Goal: Task Accomplishment & Management: Complete application form

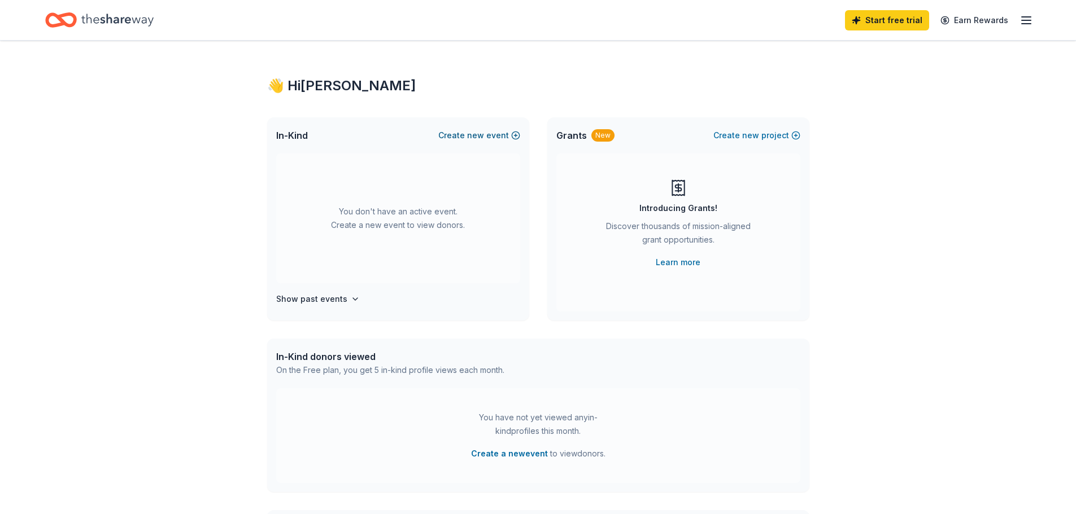
click at [491, 133] on button "Create new event" at bounding box center [479, 136] width 82 height 14
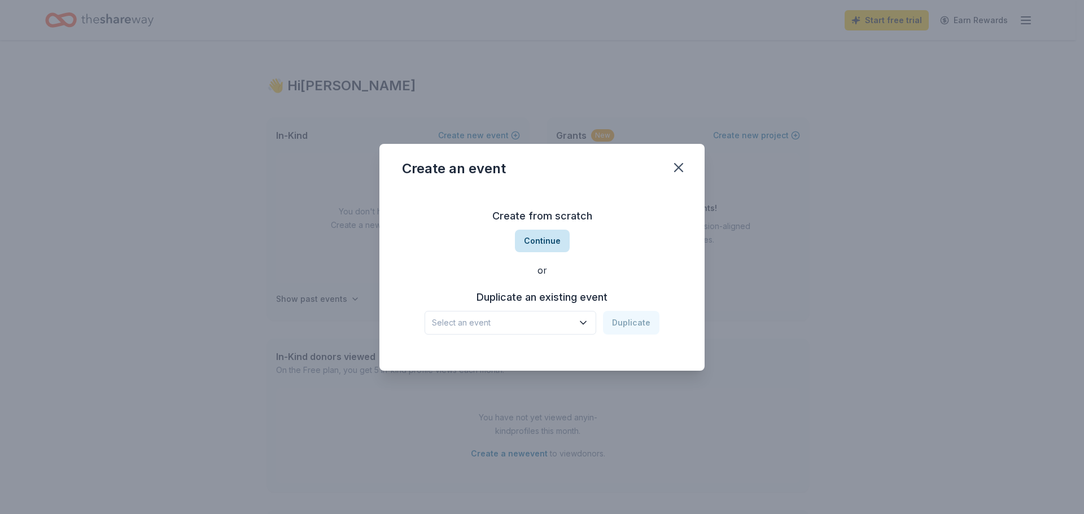
click at [527, 243] on button "Continue" at bounding box center [542, 241] width 55 height 23
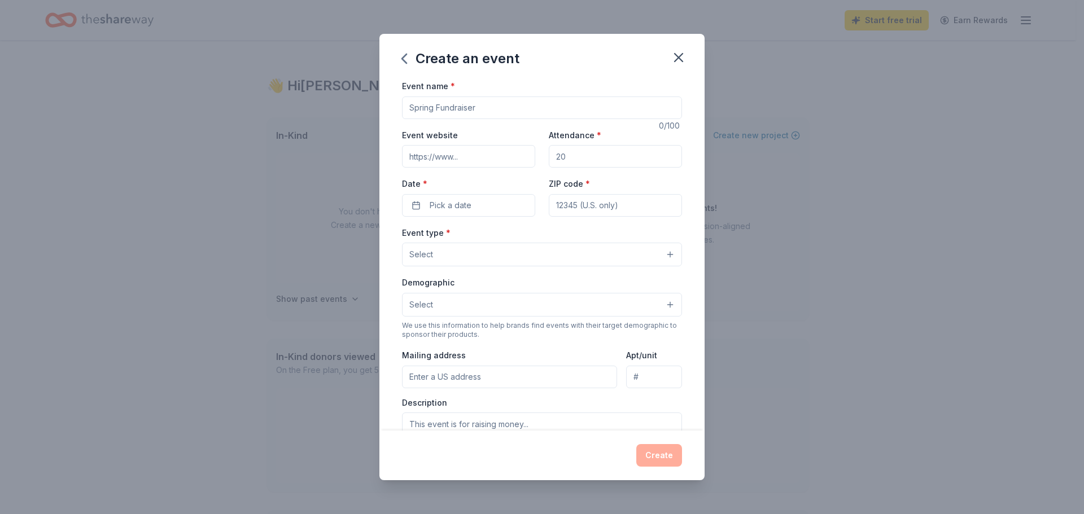
click at [485, 111] on input "Event name *" at bounding box center [542, 108] width 280 height 23
type input "FY26 Workshop"
click at [560, 164] on input "Attendance *" at bounding box center [615, 156] width 133 height 23
type input "150"
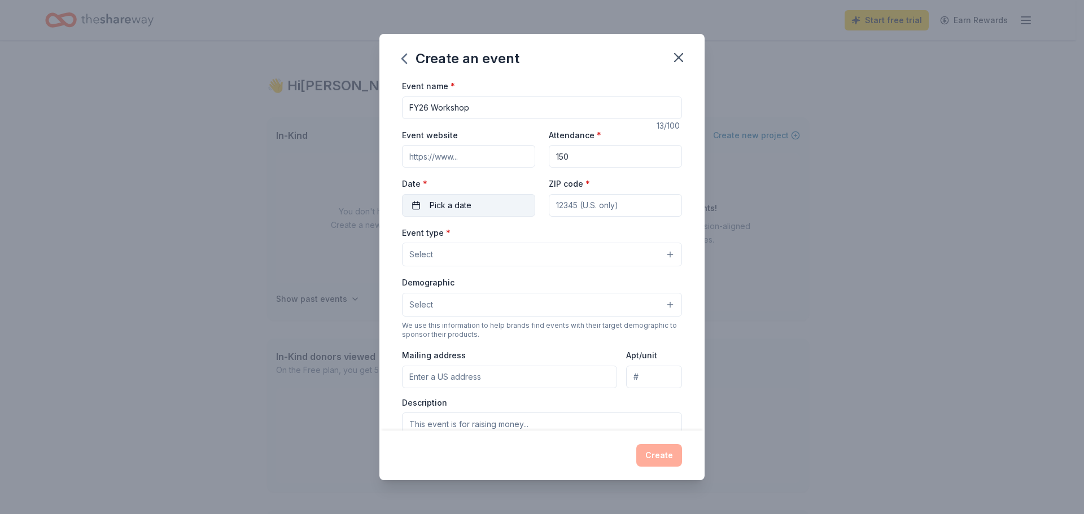
click at [504, 197] on button "Pick a date" at bounding box center [468, 205] width 133 height 23
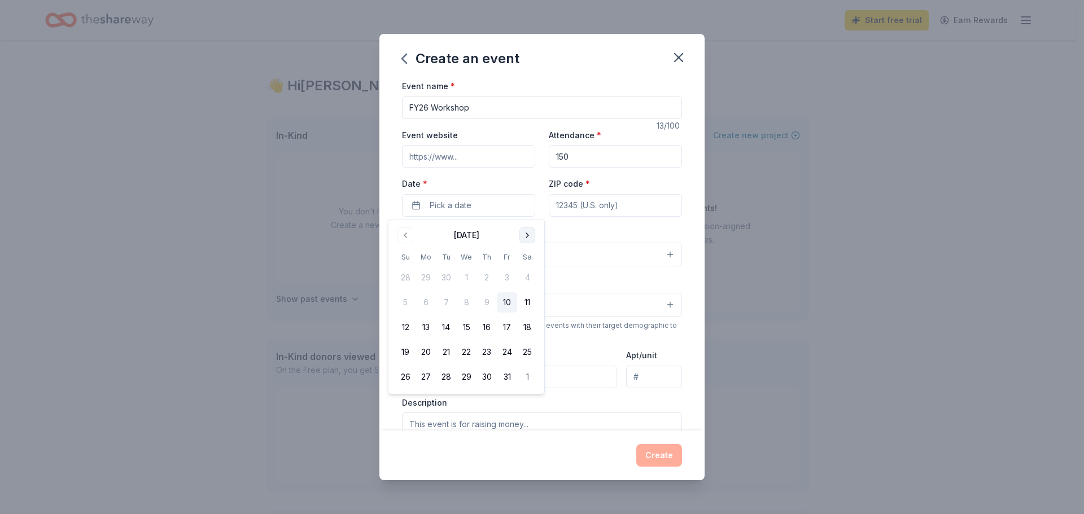
click at [535, 229] on button "Go to next month" at bounding box center [528, 236] width 16 height 16
click at [409, 303] on button "2" at bounding box center [405, 303] width 20 height 20
click at [600, 198] on input "ZIP code *" at bounding box center [615, 205] width 133 height 23
type input "19085"
click at [622, 260] on button "Select" at bounding box center [542, 255] width 280 height 24
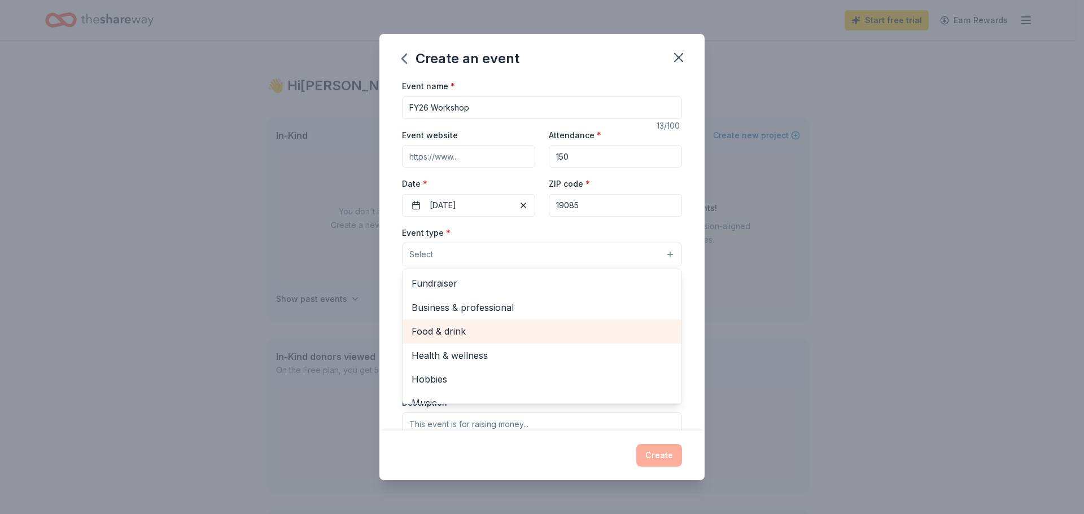
click at [597, 327] on span "Food & drink" at bounding box center [542, 331] width 261 height 15
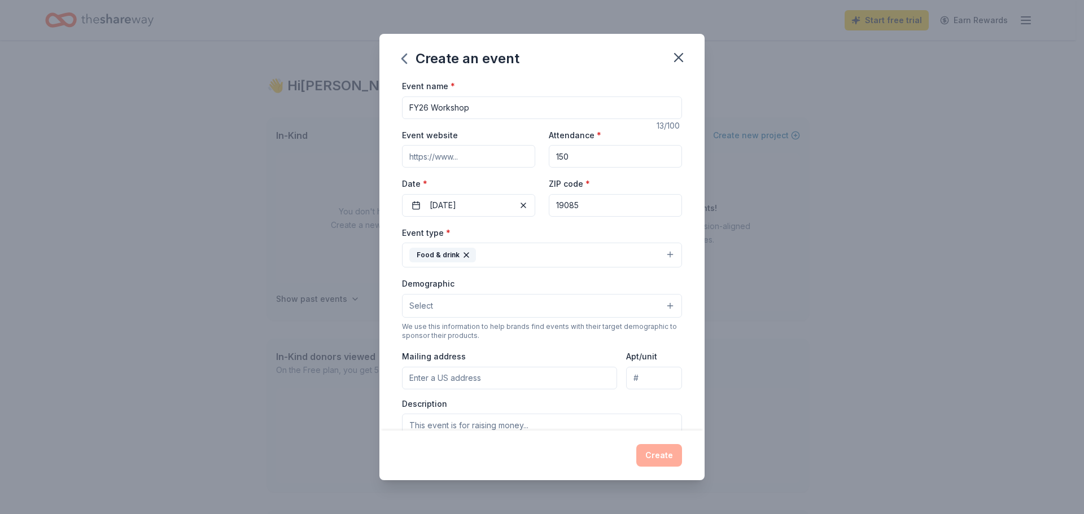
click at [465, 256] on icon "button" at bounding box center [466, 255] width 9 height 9
click at [469, 260] on button "Select" at bounding box center [542, 255] width 280 height 24
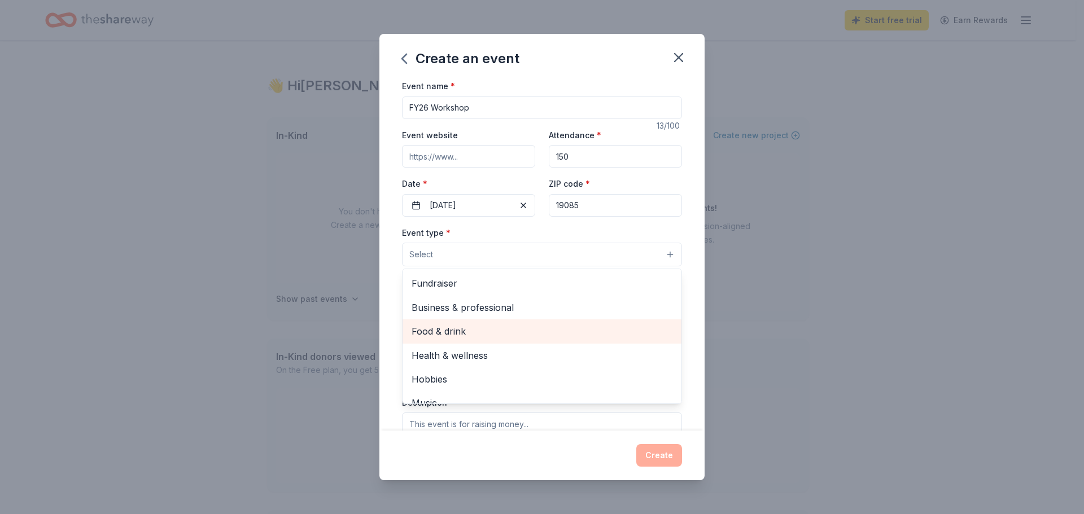
click at [502, 337] on span "Food & drink" at bounding box center [542, 331] width 261 height 15
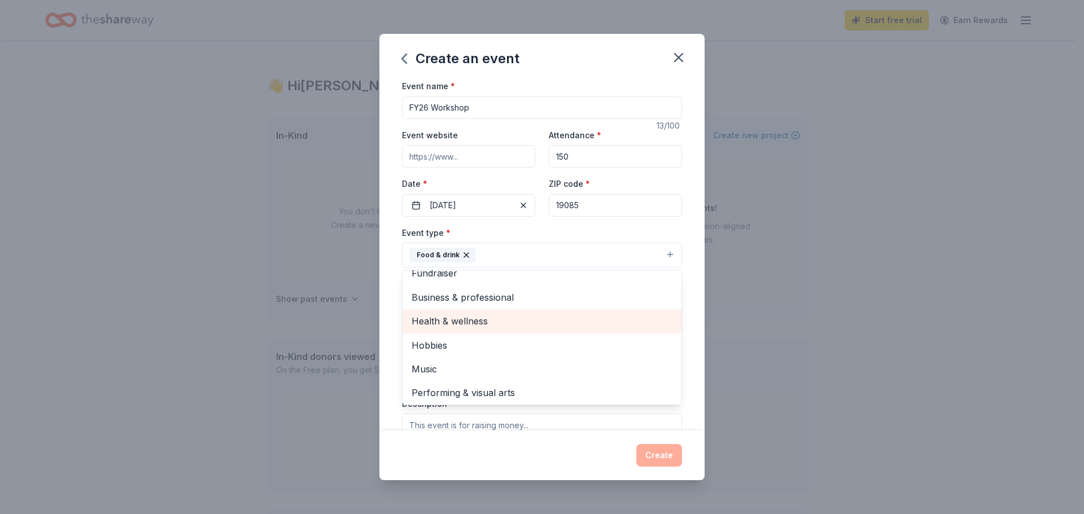
scroll to position [14, 0]
click at [397, 288] on div "Event name * FY26 Workshop 13 /100 Event website Attendance * 150 Date * 11/02/…" at bounding box center [542, 255] width 325 height 352
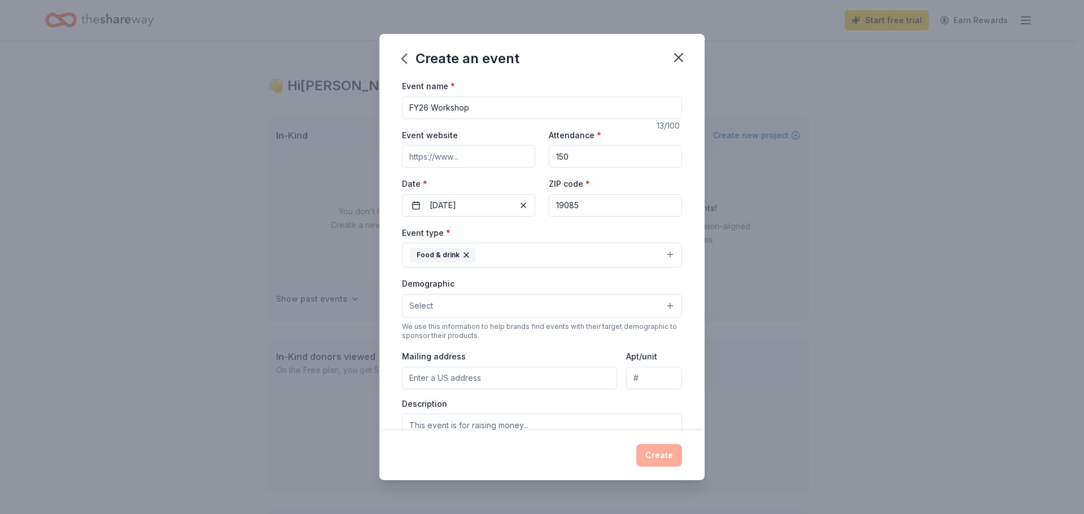
click at [436, 293] on div "Demographic Select" at bounding box center [542, 297] width 280 height 41
click at [438, 304] on button "Select" at bounding box center [542, 306] width 280 height 24
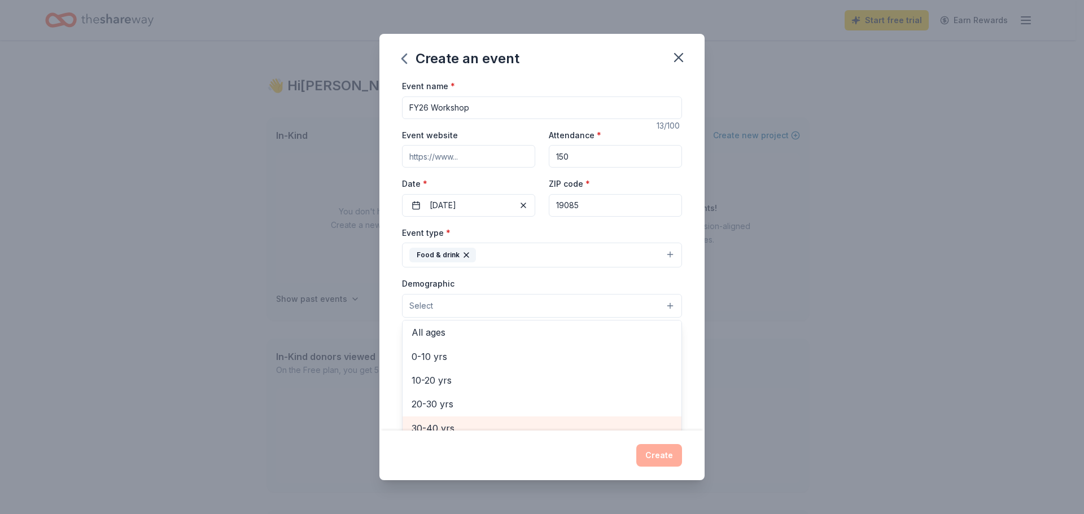
scroll to position [0, 0]
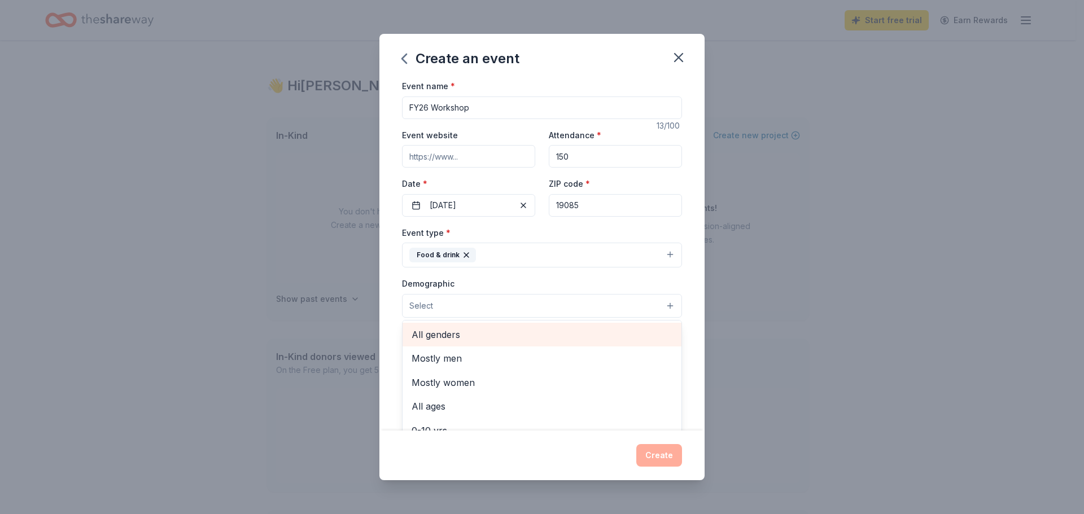
click at [457, 335] on span "All genders" at bounding box center [542, 335] width 261 height 15
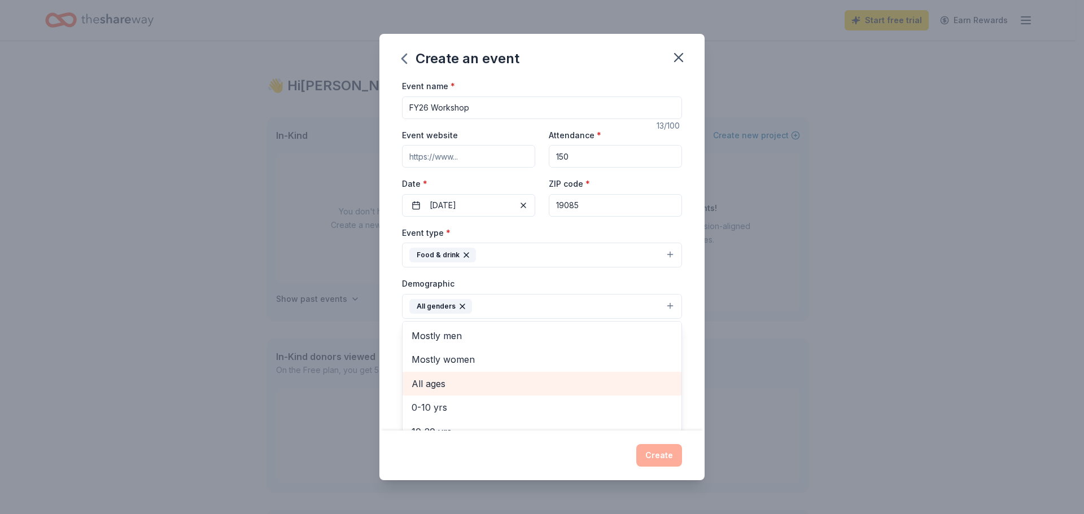
click at [451, 379] on span "All ages" at bounding box center [542, 384] width 261 height 15
click at [393, 347] on div "Event name * FY26 Workshop 13 /100 Event website Attendance * 150 Date * 11/02/…" at bounding box center [542, 255] width 325 height 352
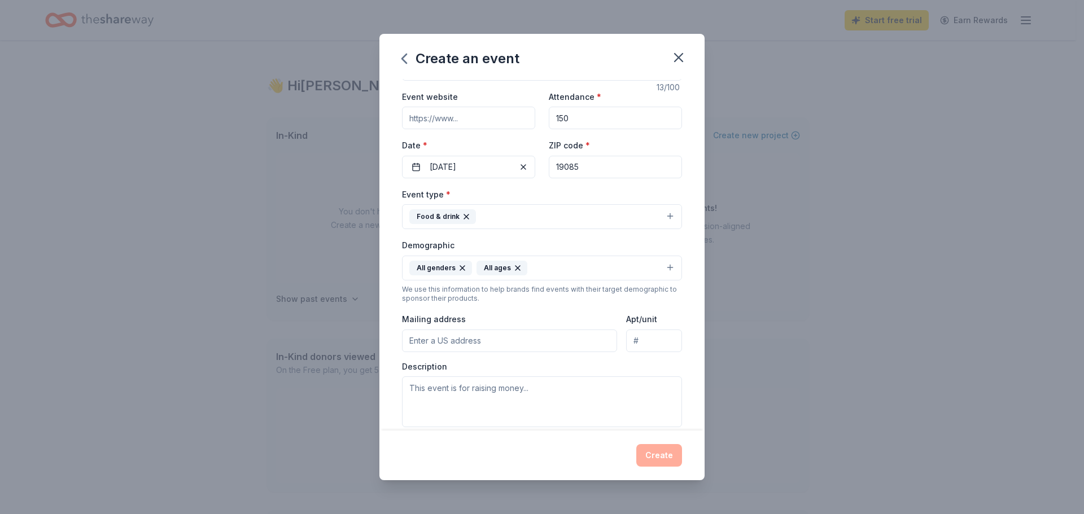
scroll to position [56, 0]
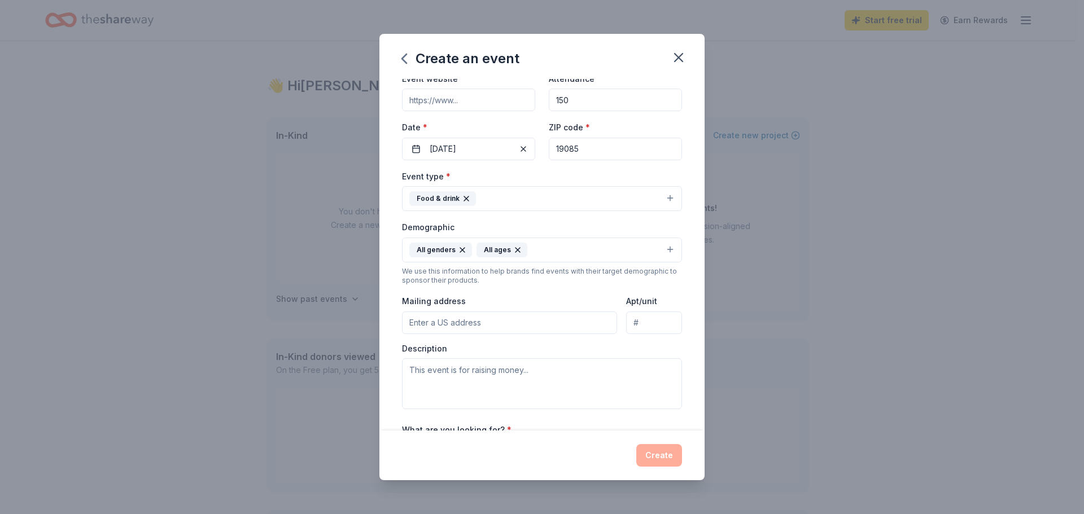
click at [458, 323] on input "Mailing address" at bounding box center [509, 323] width 215 height 23
paste input "560 Sproul Rd, Villanova, PA 19085"
click at [531, 292] on div "Event type * Food & drink Demographic All genders All ages We use this informat…" at bounding box center [542, 289] width 280 height 240
click at [511, 325] on input "560 Sproul Rd, Villanova, PA 19085" at bounding box center [509, 323] width 215 height 23
type input "560 Sproul Road, Villanova, PA, 19085"
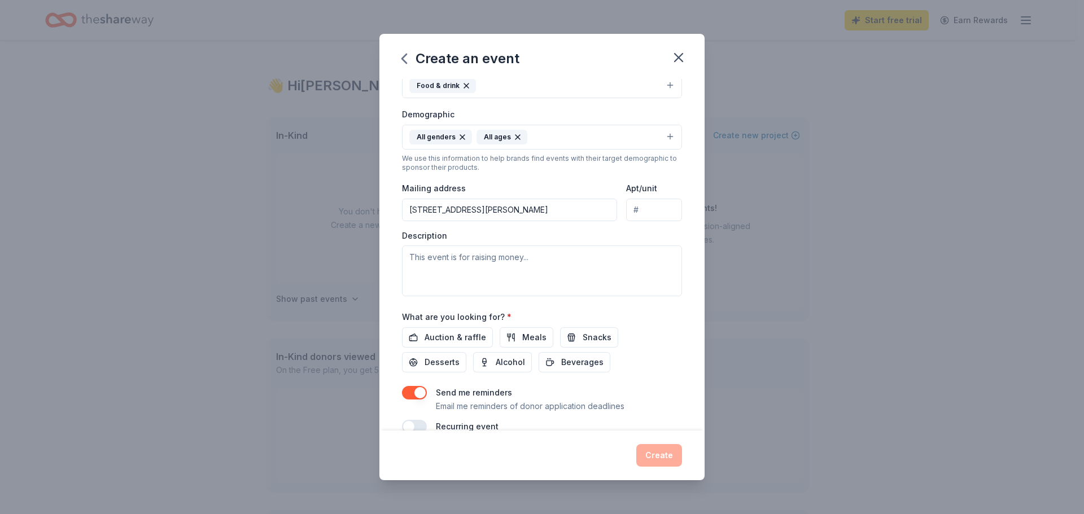
scroll to position [190, 0]
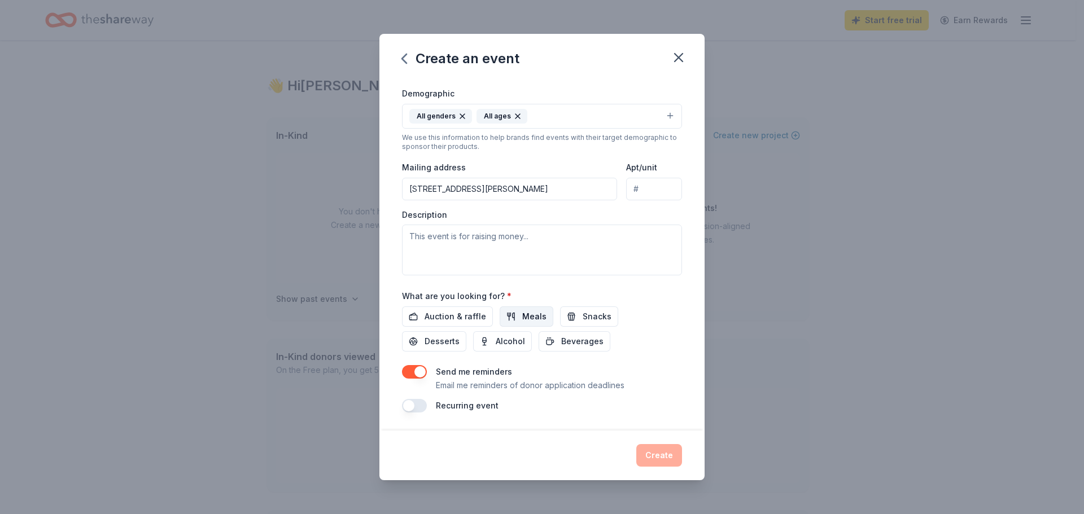
click at [526, 320] on span "Meals" at bounding box center [534, 317] width 24 height 14
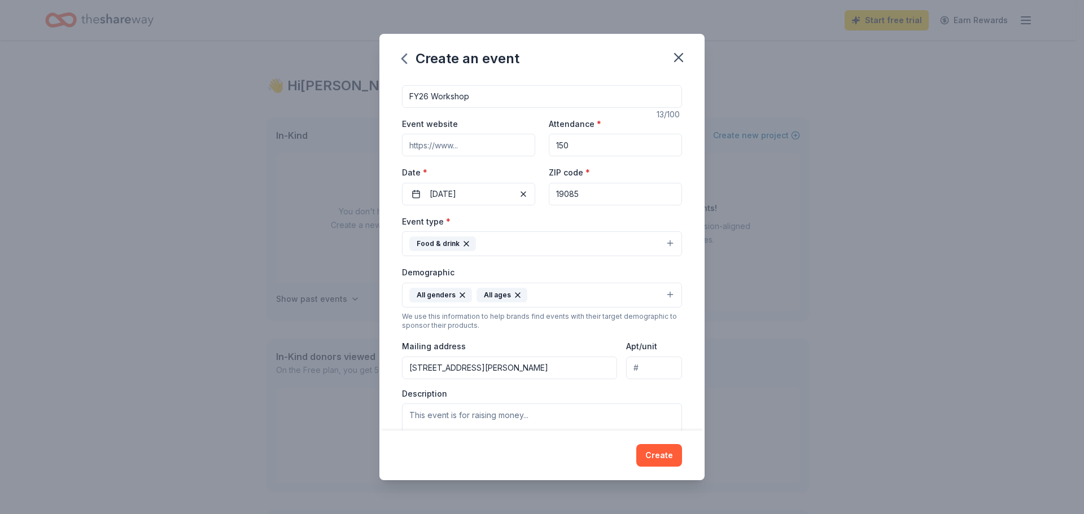
scroll to position [0, 0]
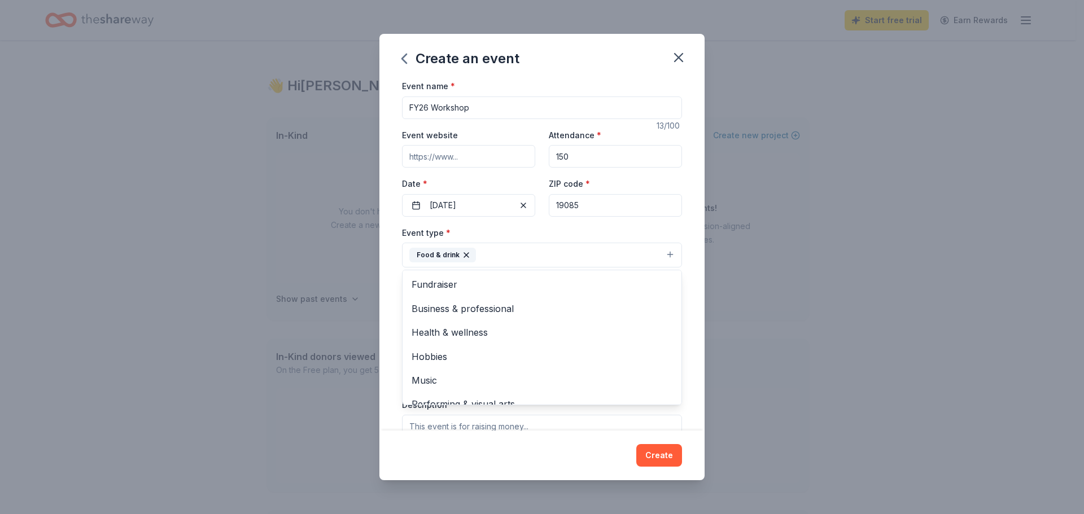
click at [465, 254] on icon "button" at bounding box center [466, 255] width 5 height 5
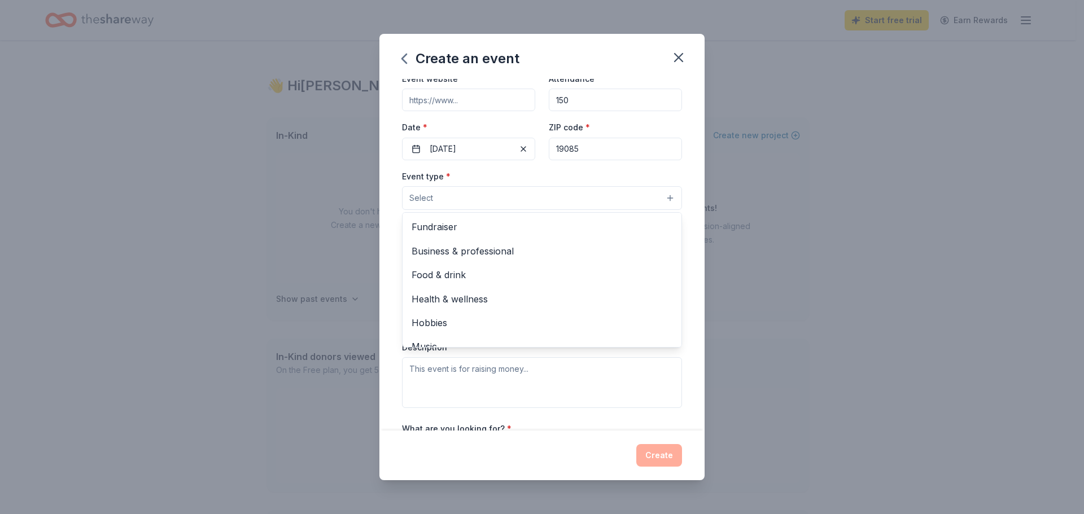
click at [386, 258] on div "Event name * FY26 Workshop 13 /100 Event website Attendance * 150 Date * 11/02/…" at bounding box center [542, 255] width 325 height 352
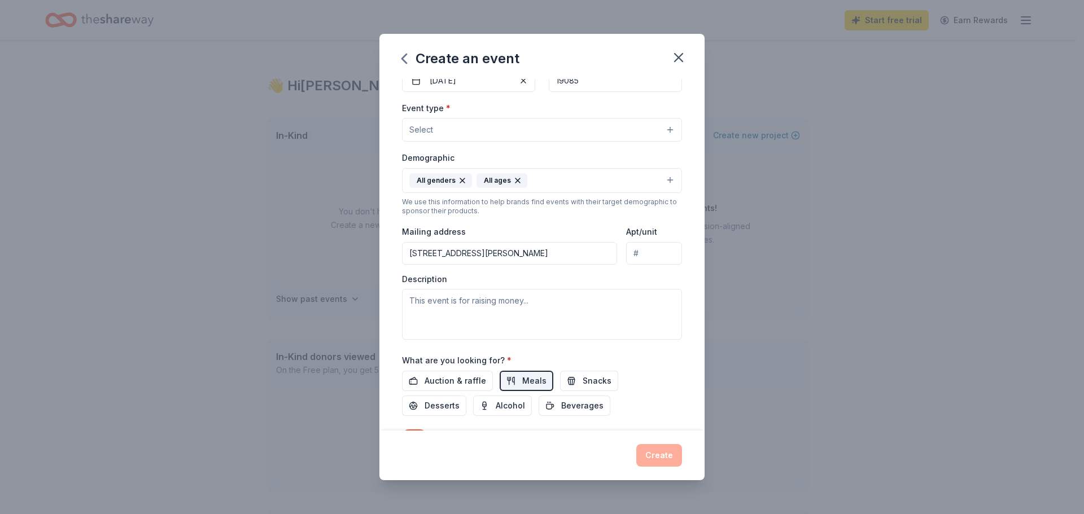
scroll to position [189, 0]
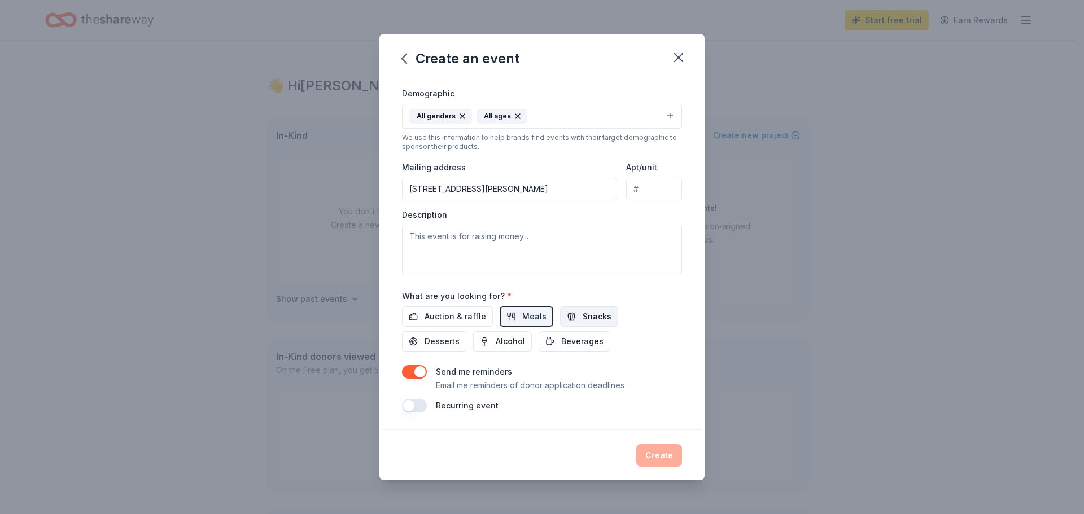
click at [575, 320] on button "Snacks" at bounding box center [589, 317] width 58 height 20
click at [424, 374] on button "button" at bounding box center [414, 372] width 25 height 14
click at [662, 454] on div "Create" at bounding box center [542, 455] width 280 height 23
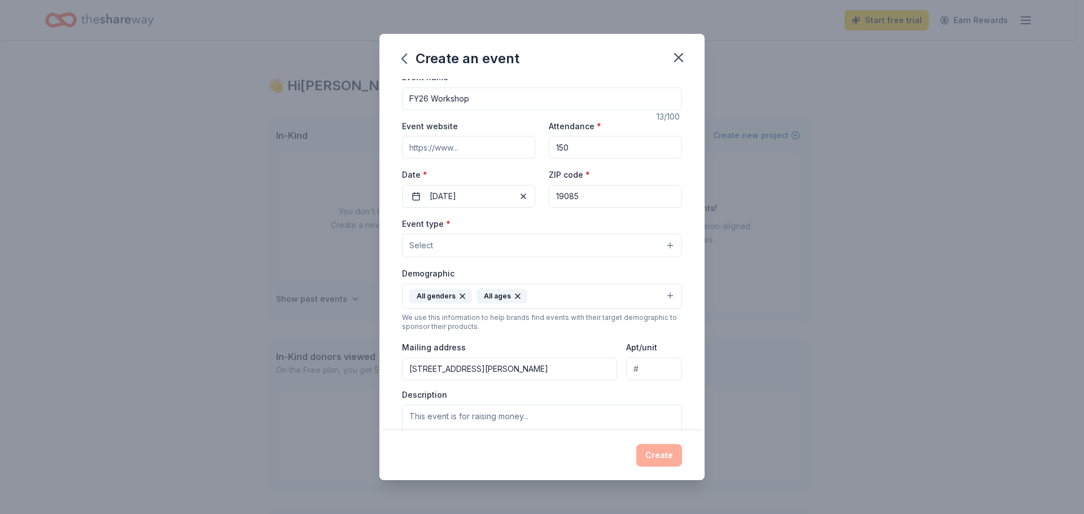
scroll to position [0, 0]
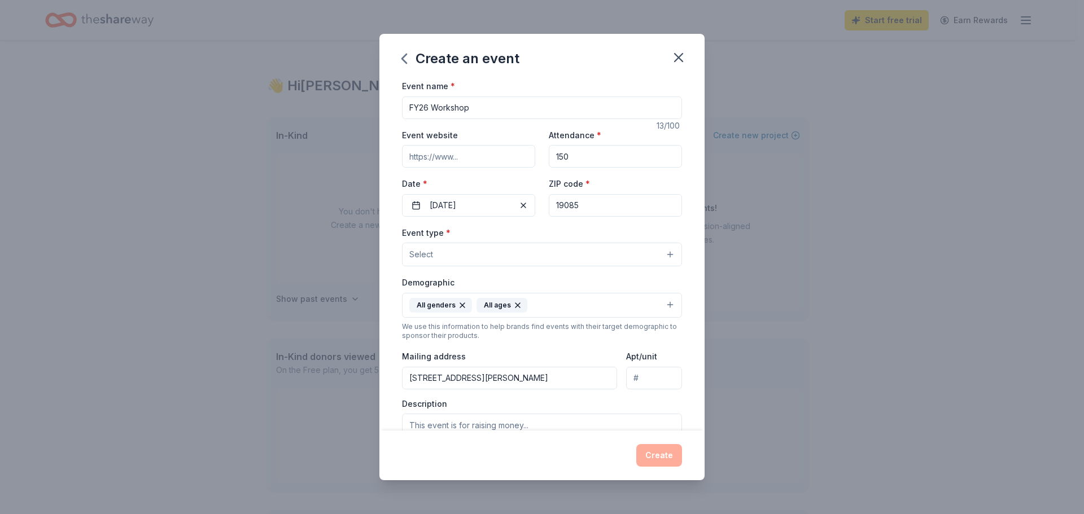
click at [534, 250] on button "Select" at bounding box center [542, 255] width 280 height 24
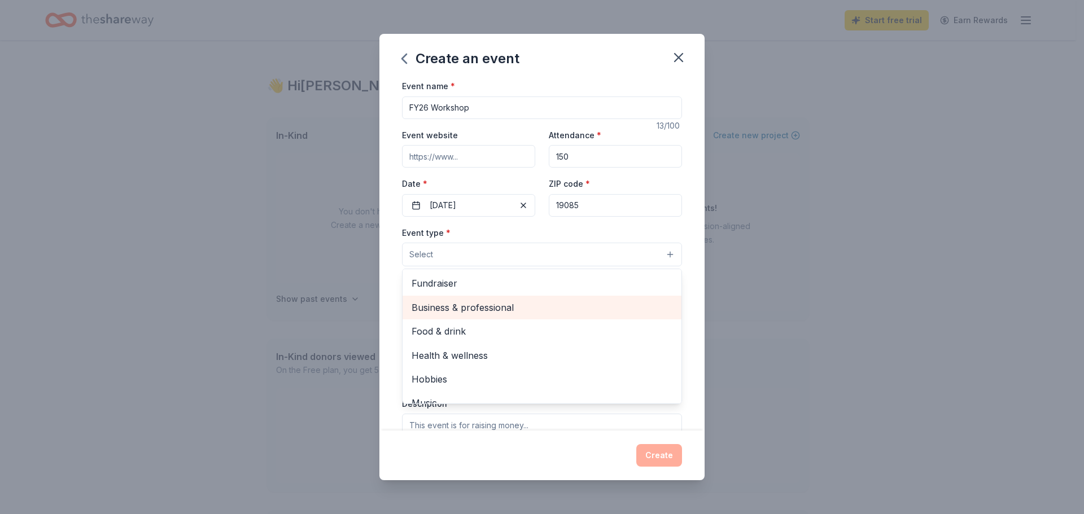
click at [526, 304] on span "Business & professional" at bounding box center [542, 307] width 261 height 15
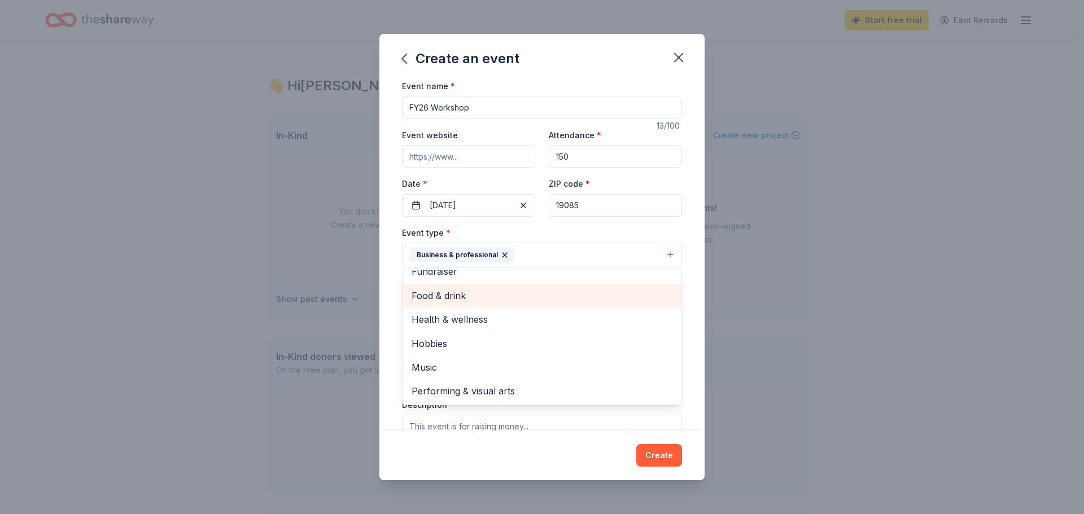
scroll to position [14, 0]
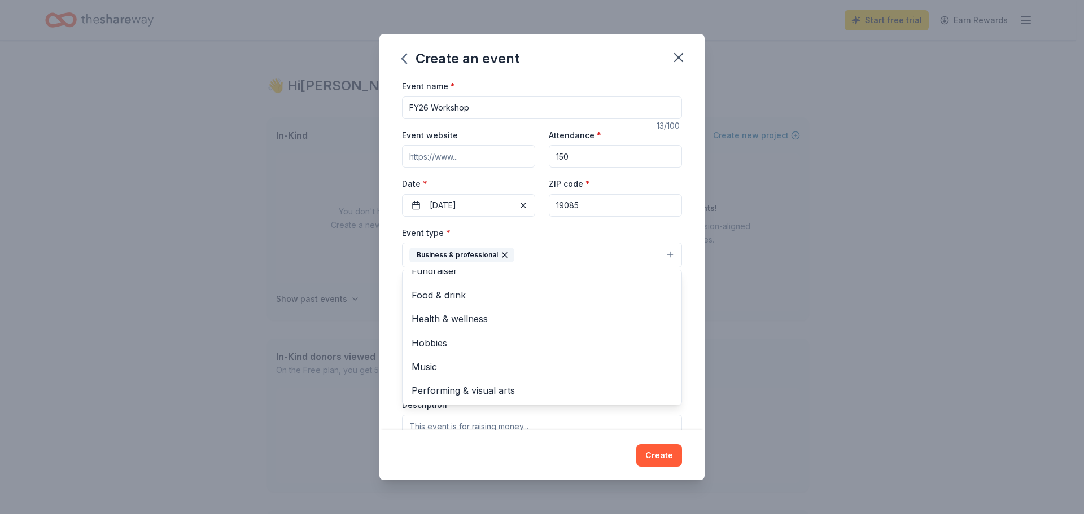
click at [380, 290] on div "Event name * FY26 Workshop 13 /100 Event website Attendance * 150 Date * 11/02/…" at bounding box center [542, 255] width 325 height 352
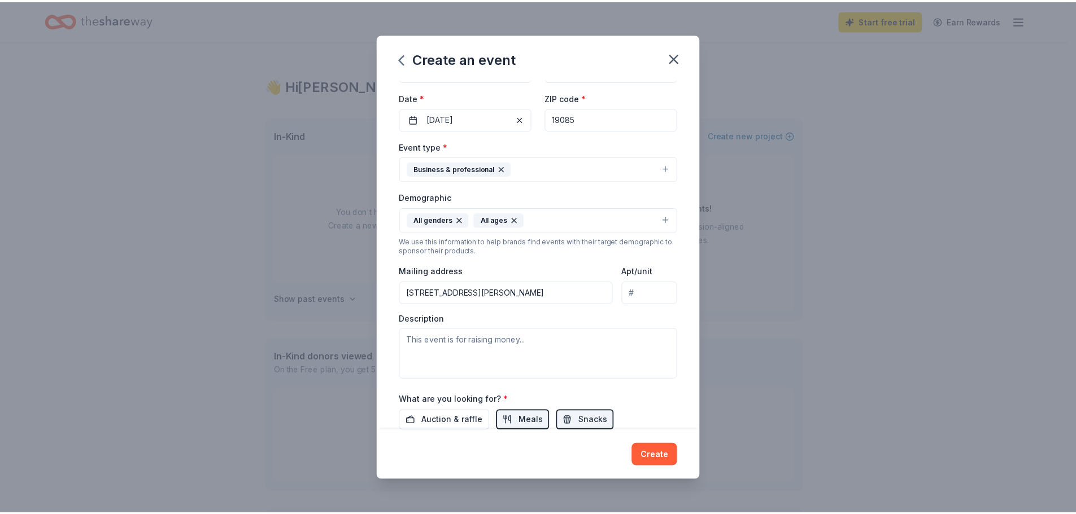
scroll to position [190, 0]
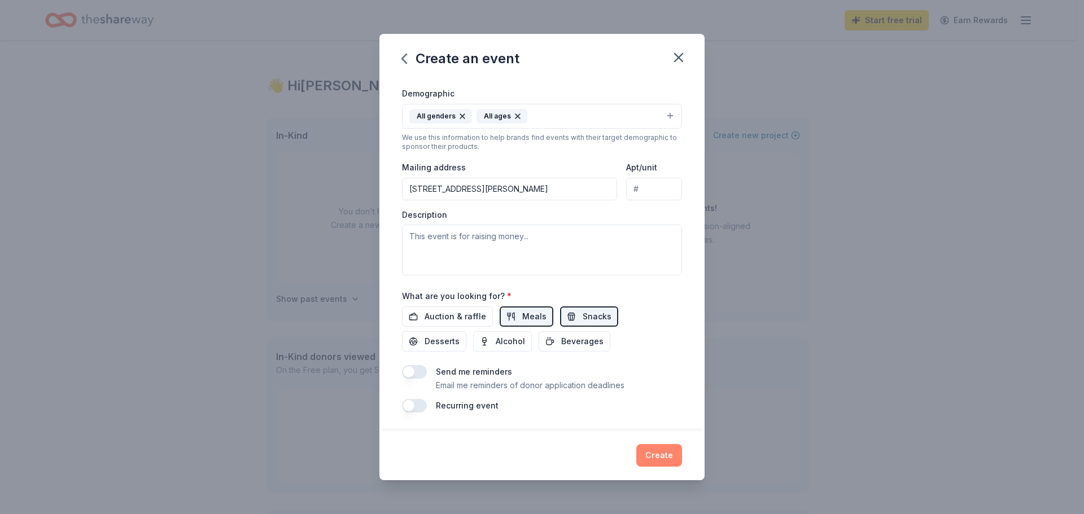
click at [642, 459] on button "Create" at bounding box center [659, 455] width 46 height 23
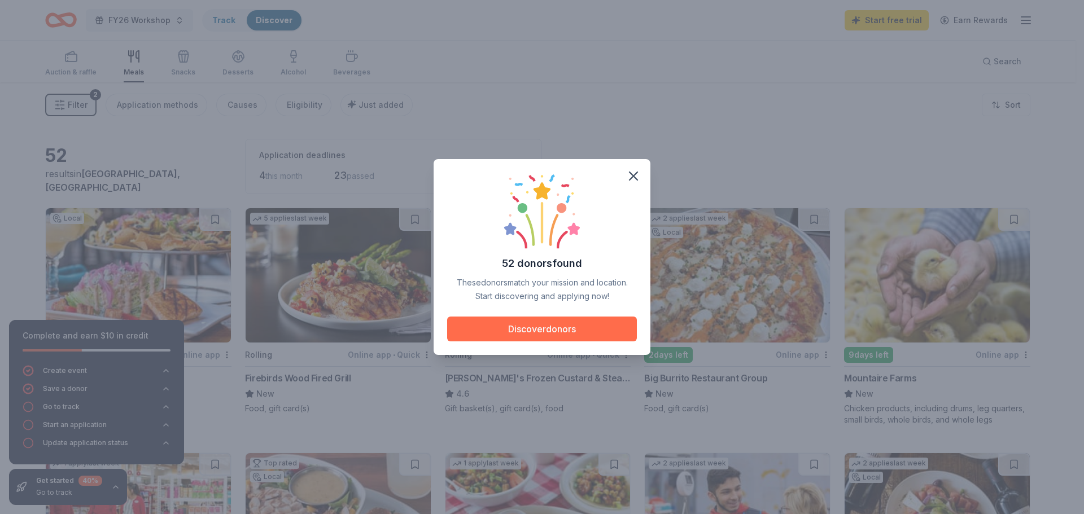
click at [527, 333] on button "Discover donors" at bounding box center [542, 329] width 190 height 25
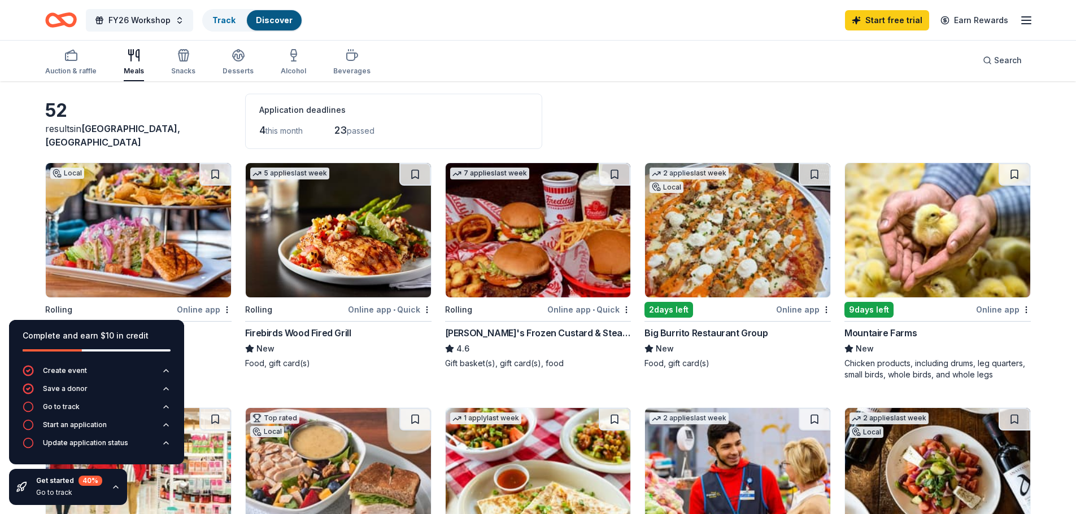
scroll to position [113, 0]
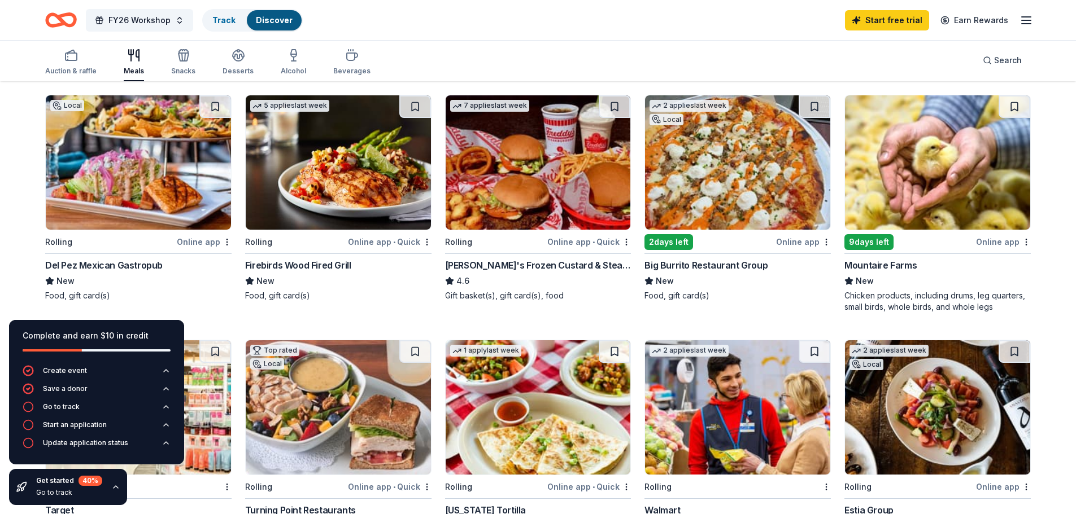
click at [136, 203] on img at bounding box center [138, 162] width 185 height 134
click at [389, 158] on img at bounding box center [338, 162] width 185 height 134
click at [732, 144] on img at bounding box center [737, 162] width 185 height 134
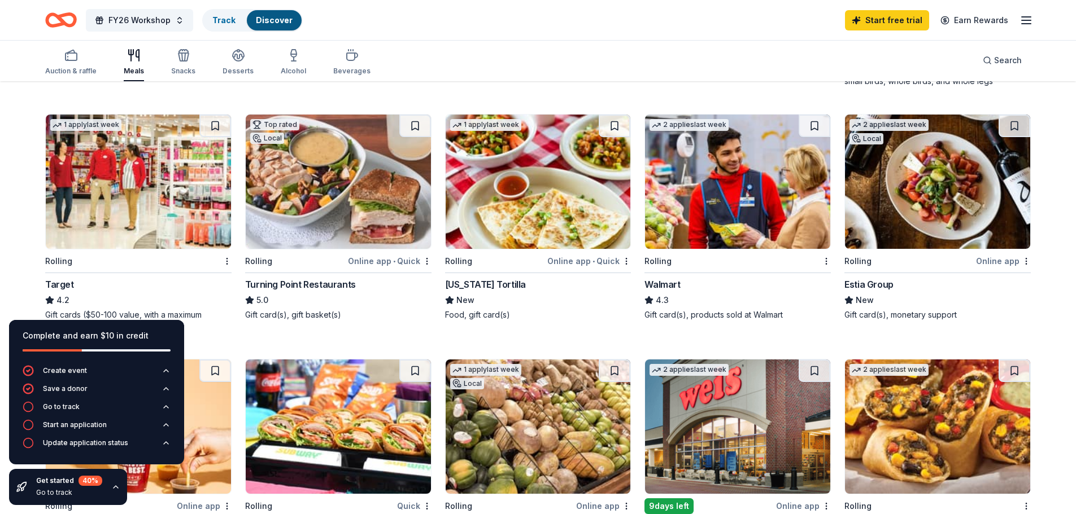
scroll to position [395, 0]
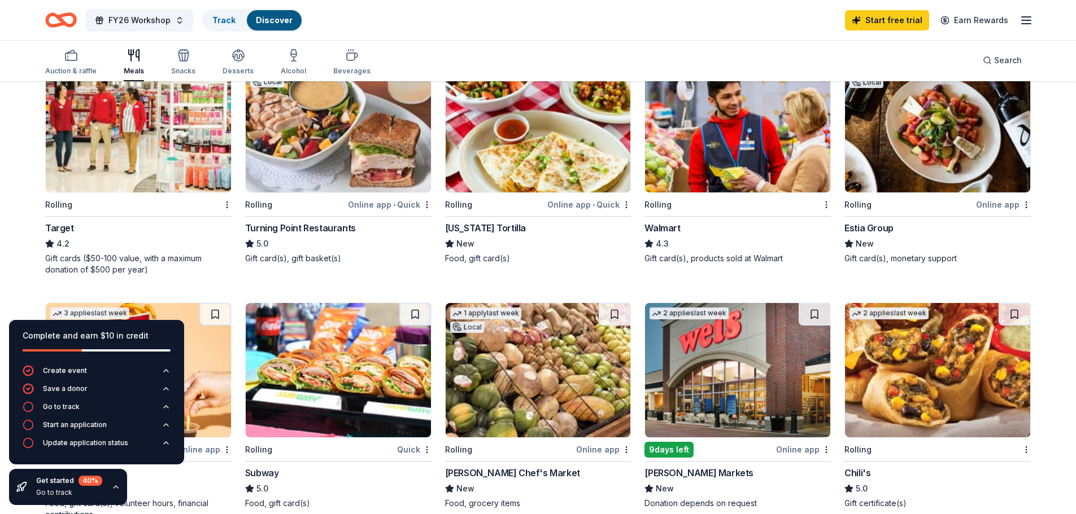
click at [393, 107] on img at bounding box center [338, 125] width 185 height 134
click at [548, 149] on img at bounding box center [538, 125] width 185 height 134
click at [185, 60] on icon "button" at bounding box center [184, 56] width 14 height 14
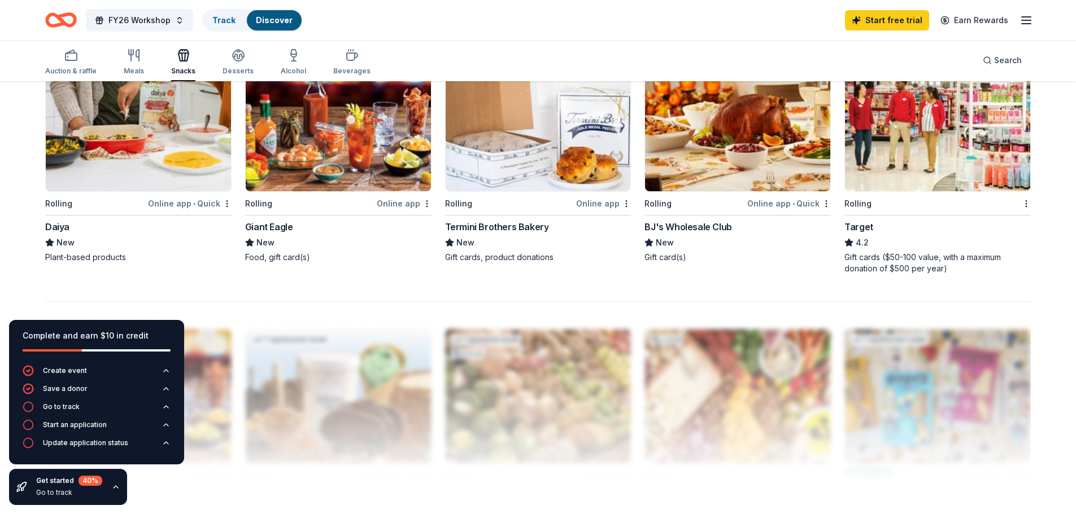
scroll to position [904, 0]
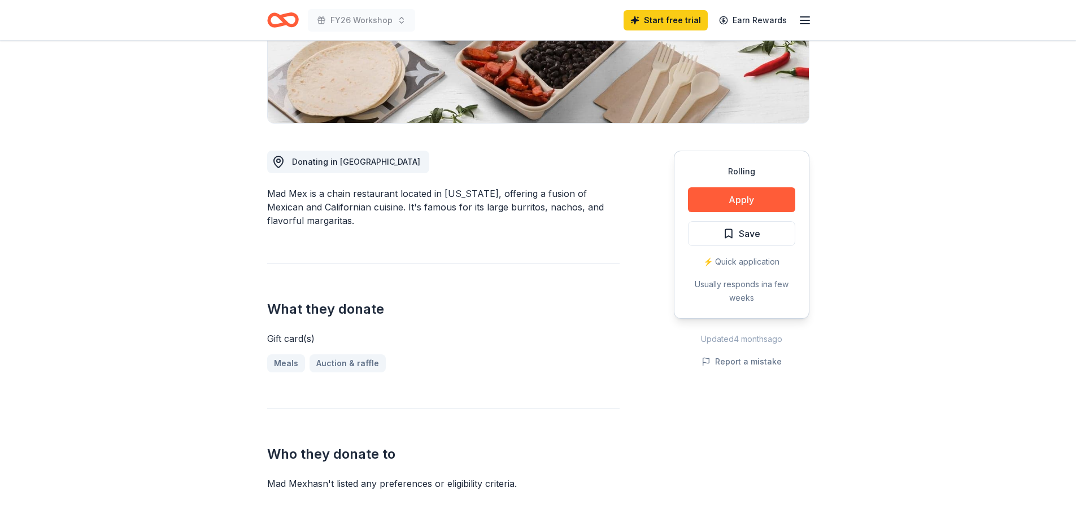
scroll to position [226, 0]
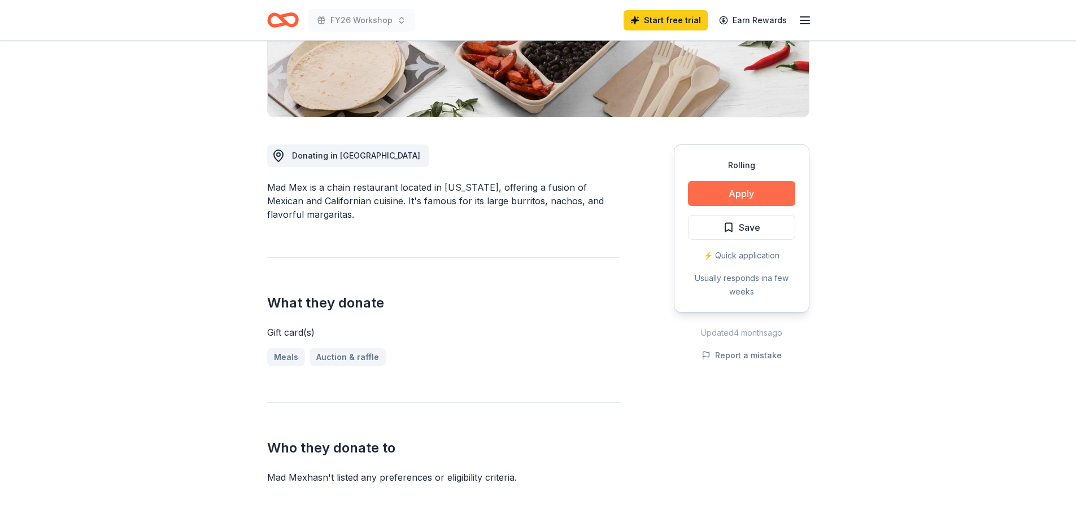
click at [717, 195] on button "Apply" at bounding box center [741, 193] width 107 height 25
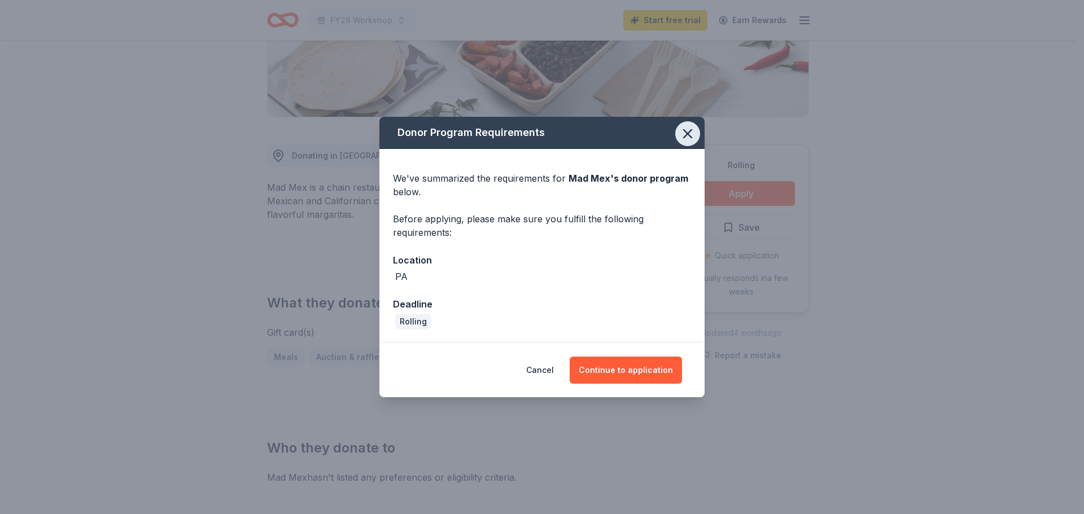
click at [688, 139] on icon "button" at bounding box center [688, 134] width 16 height 16
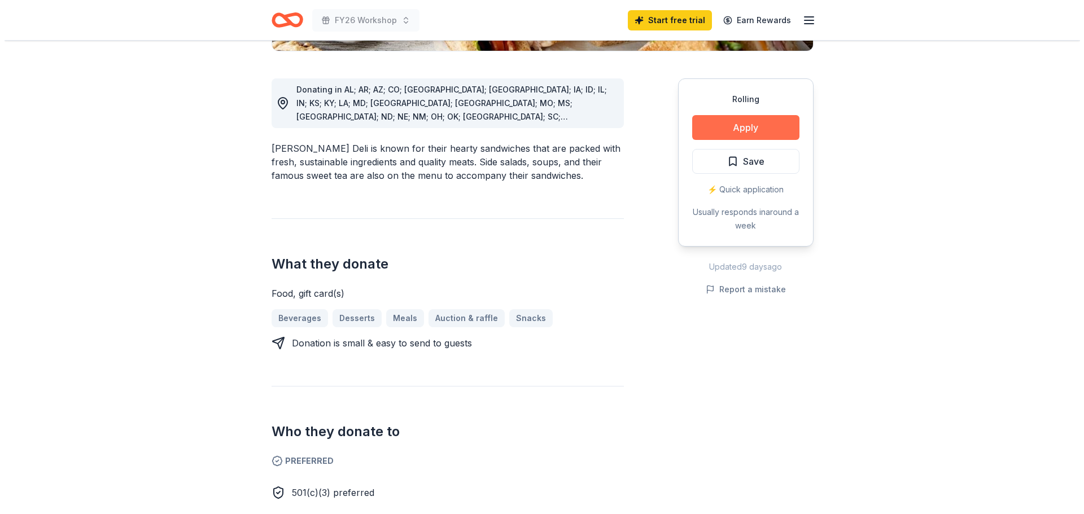
scroll to position [282, 0]
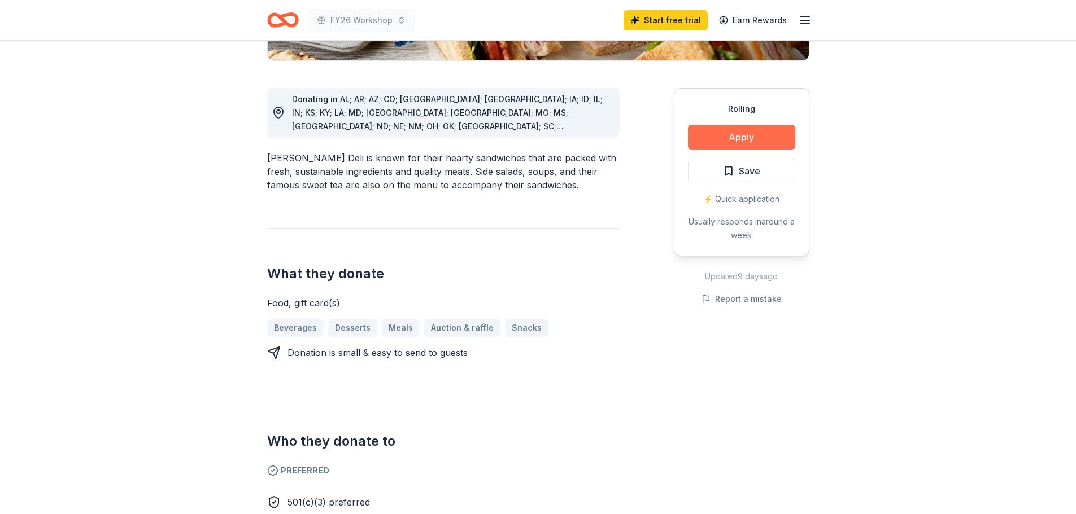
click at [769, 138] on button "Apply" at bounding box center [741, 137] width 107 height 25
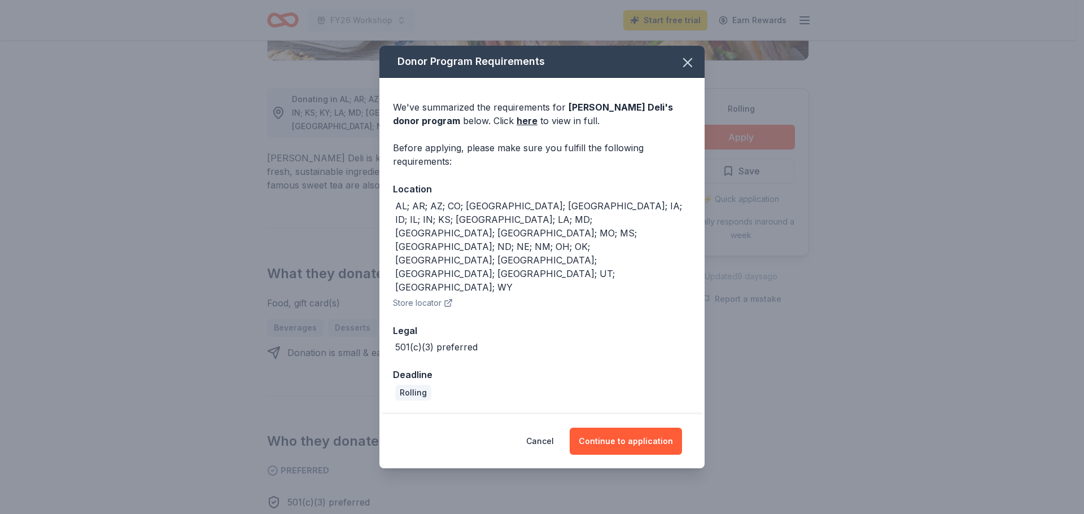
drag, startPoint x: 400, startPoint y: 271, endPoint x: 462, endPoint y: 300, distance: 68.0
click at [465, 341] on div "501(c)(3) preferred" at bounding box center [436, 348] width 82 height 14
click at [431, 296] on button "Store locator" at bounding box center [423, 303] width 60 height 14
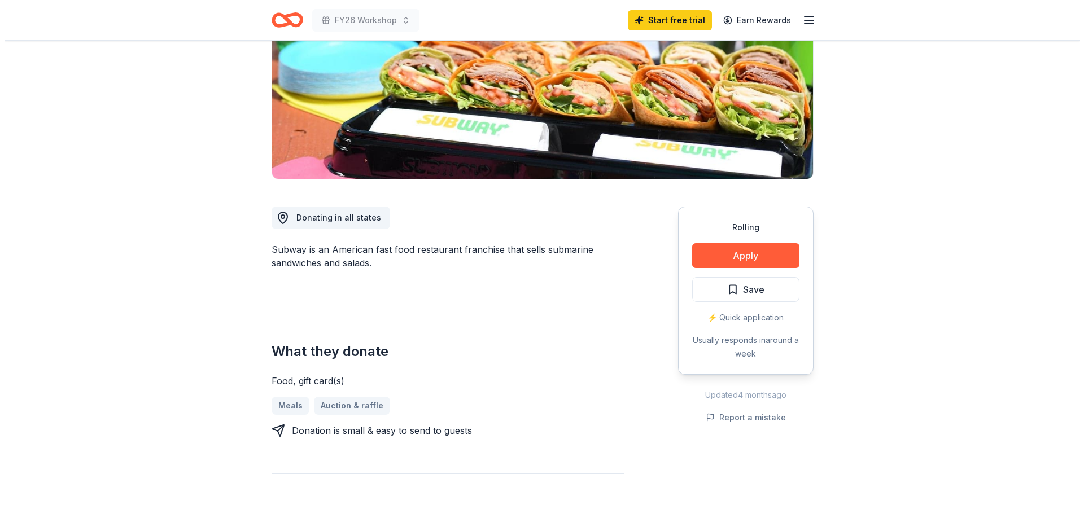
scroll to position [169, 0]
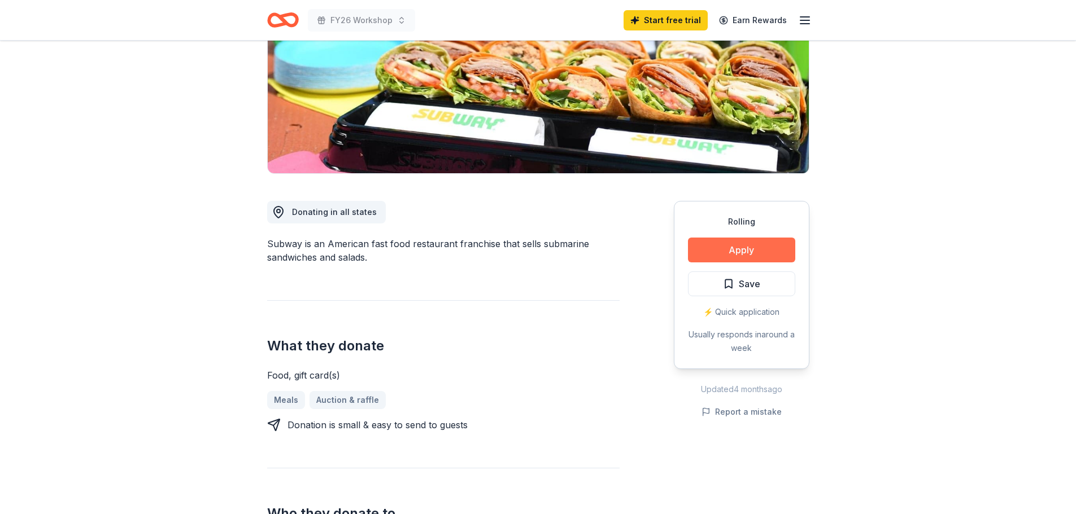
click at [707, 239] on button "Apply" at bounding box center [741, 250] width 107 height 25
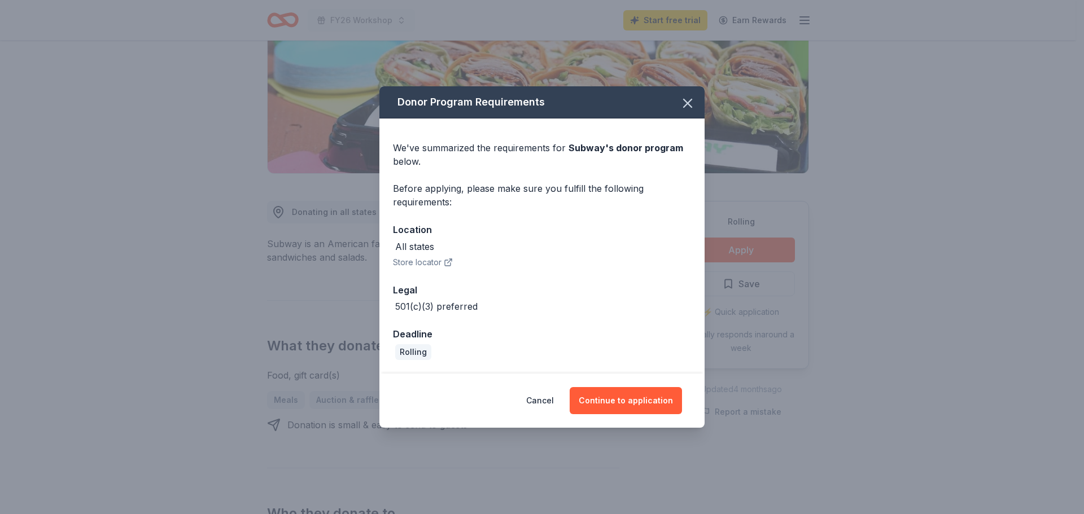
click at [416, 264] on button "Store locator" at bounding box center [423, 263] width 60 height 14
click at [649, 393] on button "Continue to application" at bounding box center [626, 400] width 112 height 27
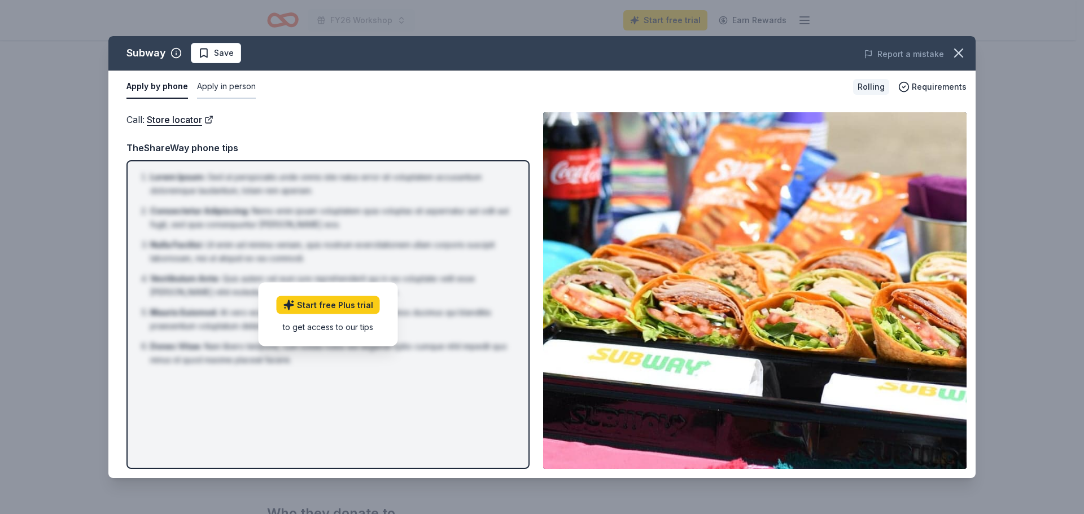
click at [233, 89] on button "Apply in person" at bounding box center [226, 87] width 59 height 24
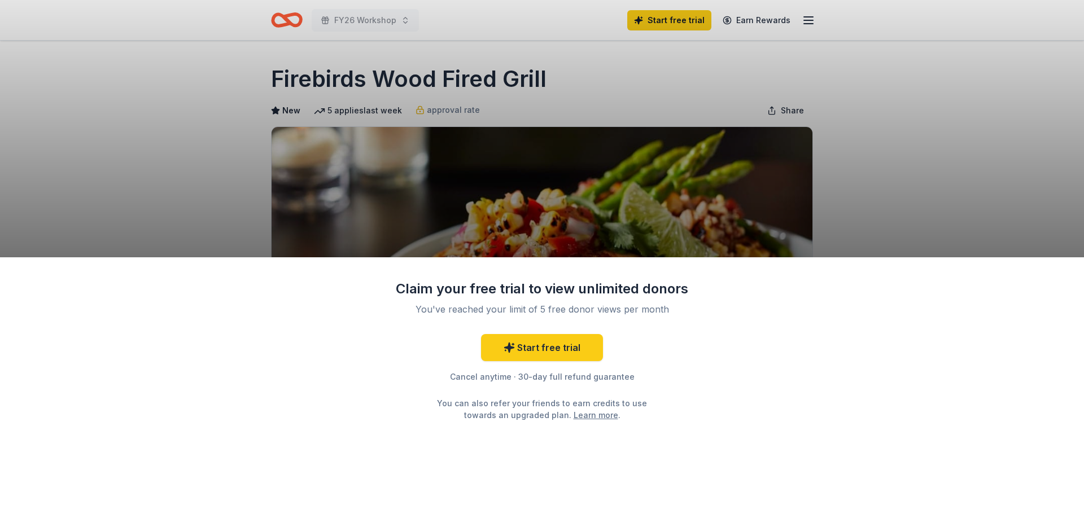
click at [739, 185] on div "Claim your free trial to view unlimited donors You've reached your limit of 5 f…" at bounding box center [542, 257] width 1084 height 514
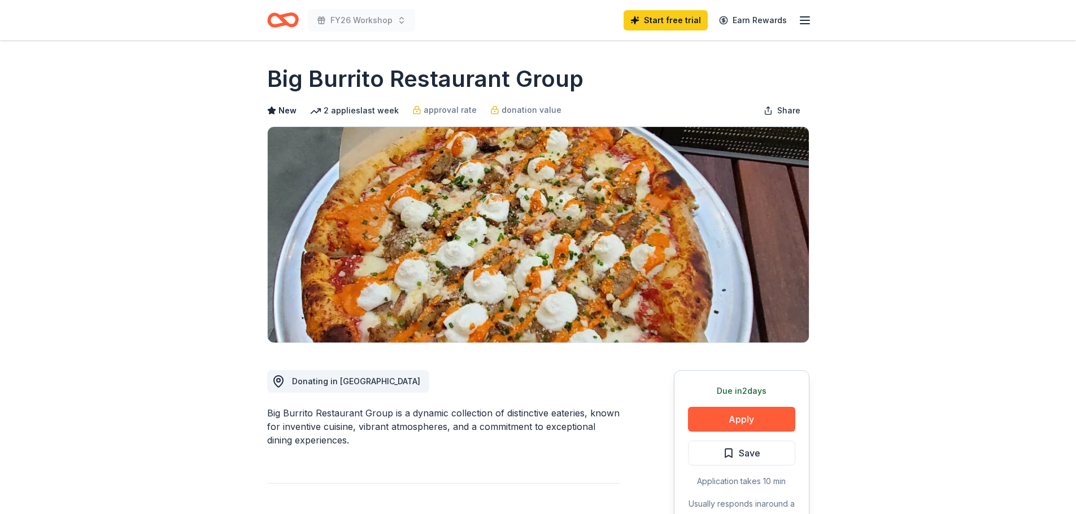
click at [513, 72] on h1 "Big Burrito Restaurant Group" at bounding box center [425, 79] width 316 height 32
click at [499, 91] on h1 "Big Burrito Restaurant Group" at bounding box center [425, 79] width 316 height 32
click at [498, 82] on h1 "Big Burrito Restaurant Group" at bounding box center [425, 79] width 316 height 32
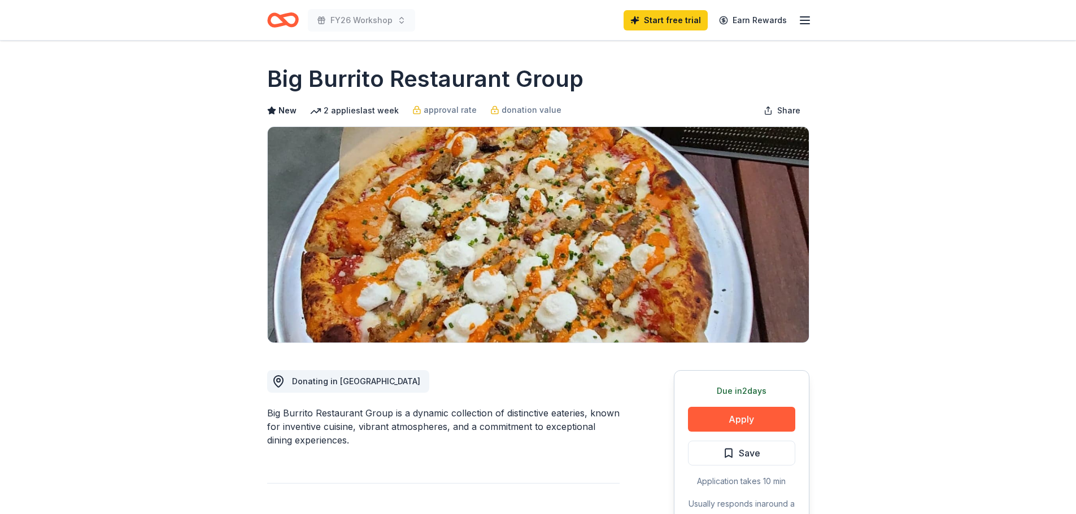
click at [498, 82] on h1 "Big Burrito Restaurant Group" at bounding box center [425, 79] width 316 height 32
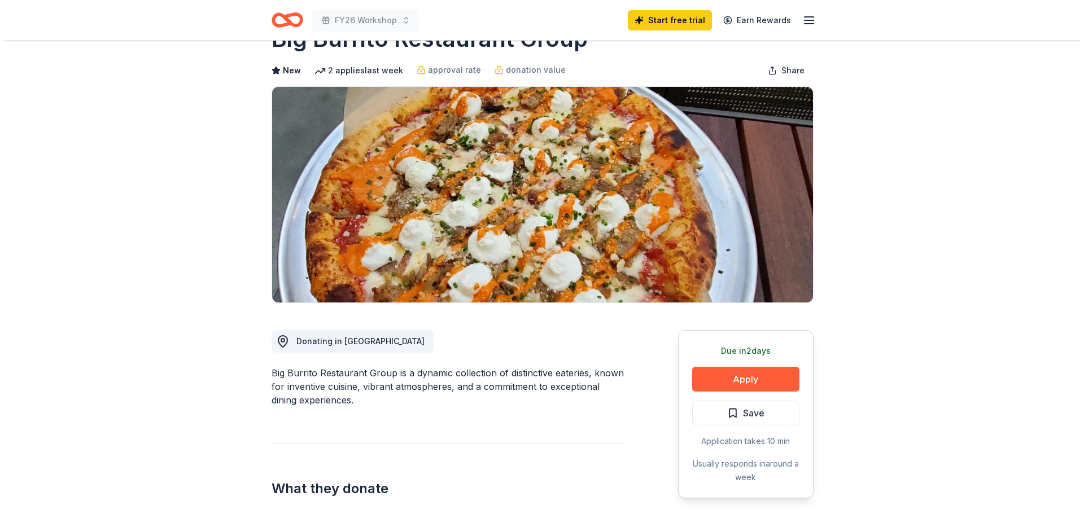
scroll to position [113, 0]
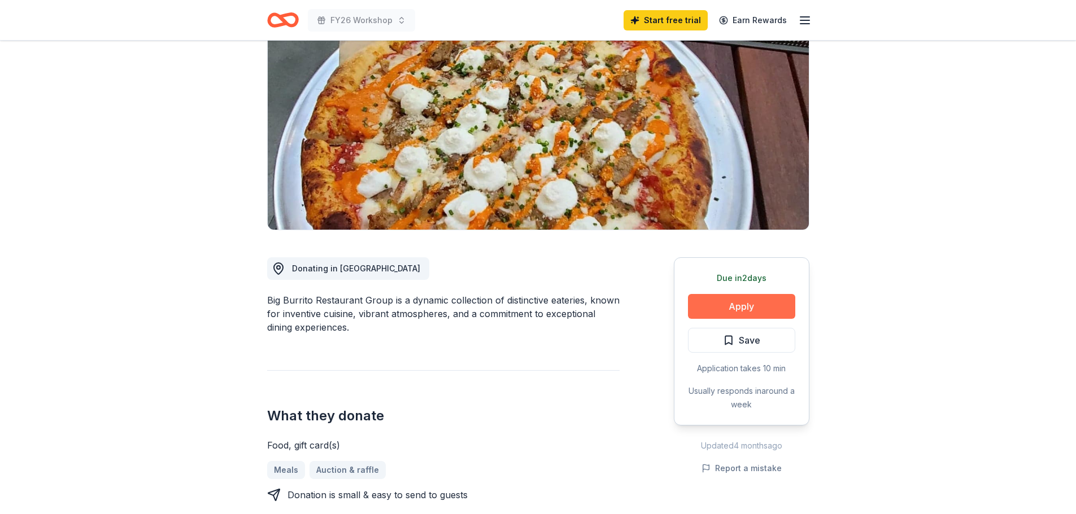
click at [723, 314] on button "Apply" at bounding box center [741, 306] width 107 height 25
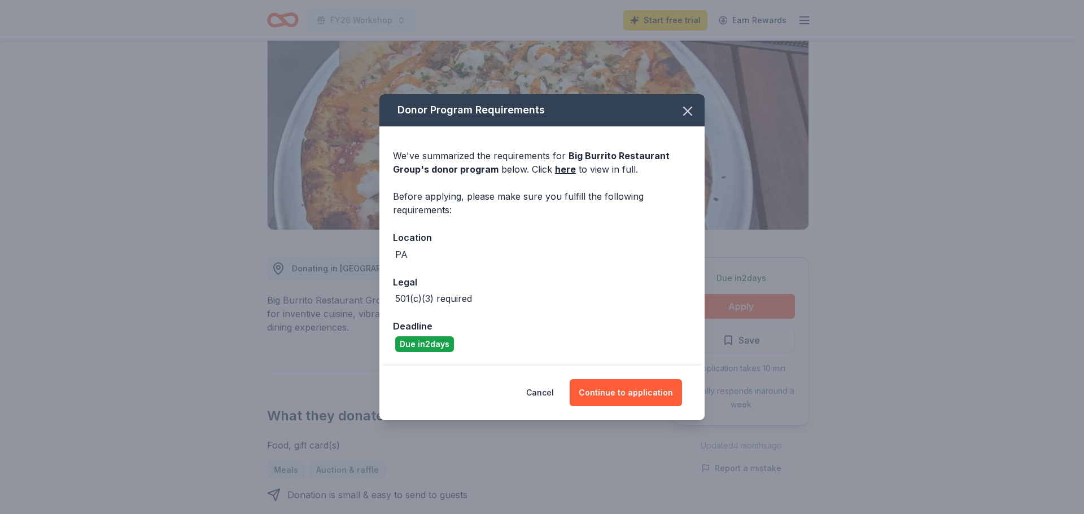
click at [559, 178] on div "We've summarized the requirements for Big Burrito Restaurant Group 's donor pro…" at bounding box center [542, 246] width 325 height 239
click at [559, 169] on link "here" at bounding box center [565, 170] width 21 height 14
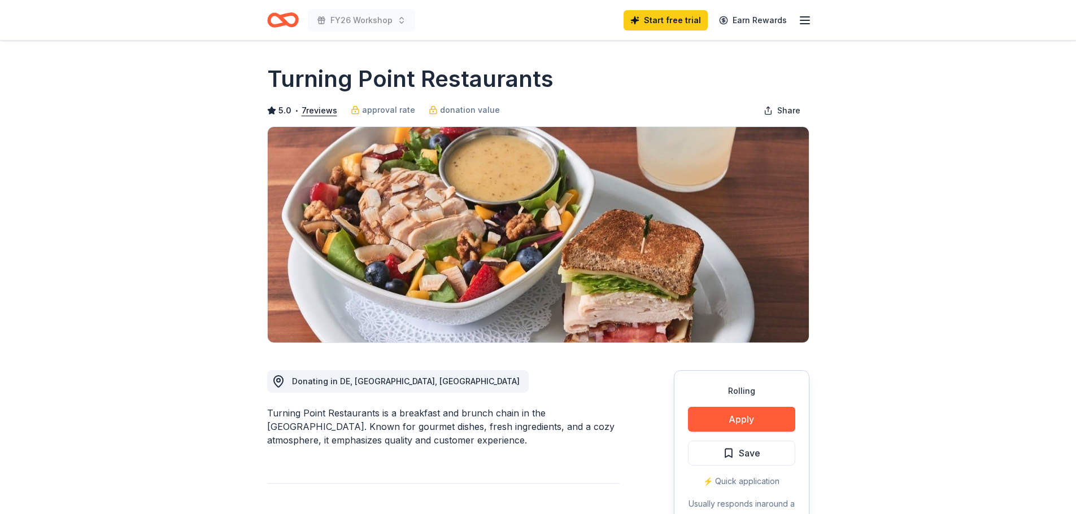
click at [765, 400] on div "Rolling Apply Save ⚡️ Quick application Usually responds in around a week" at bounding box center [742, 454] width 136 height 168
click at [763, 425] on button "Apply" at bounding box center [741, 419] width 107 height 25
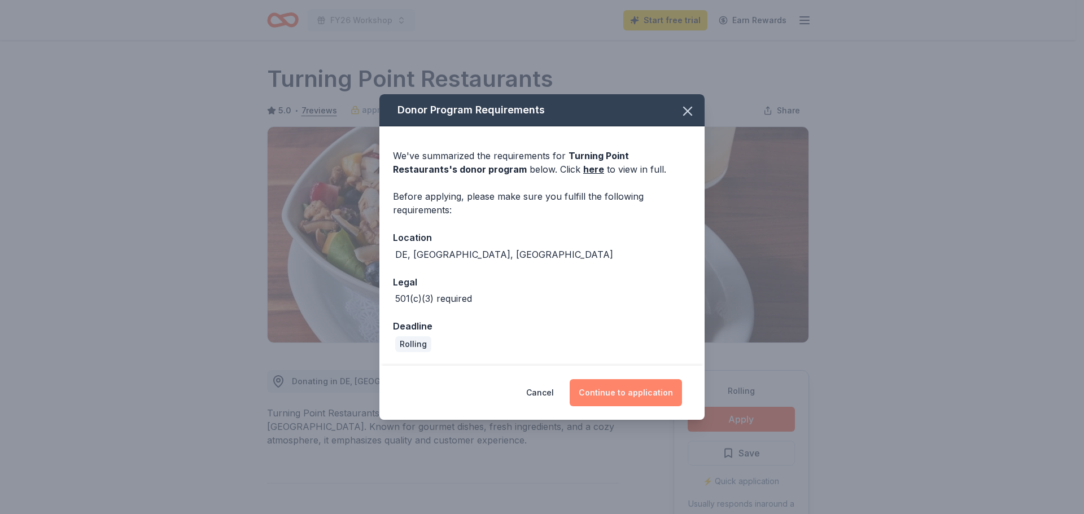
click at [642, 386] on button "Continue to application" at bounding box center [626, 393] width 112 height 27
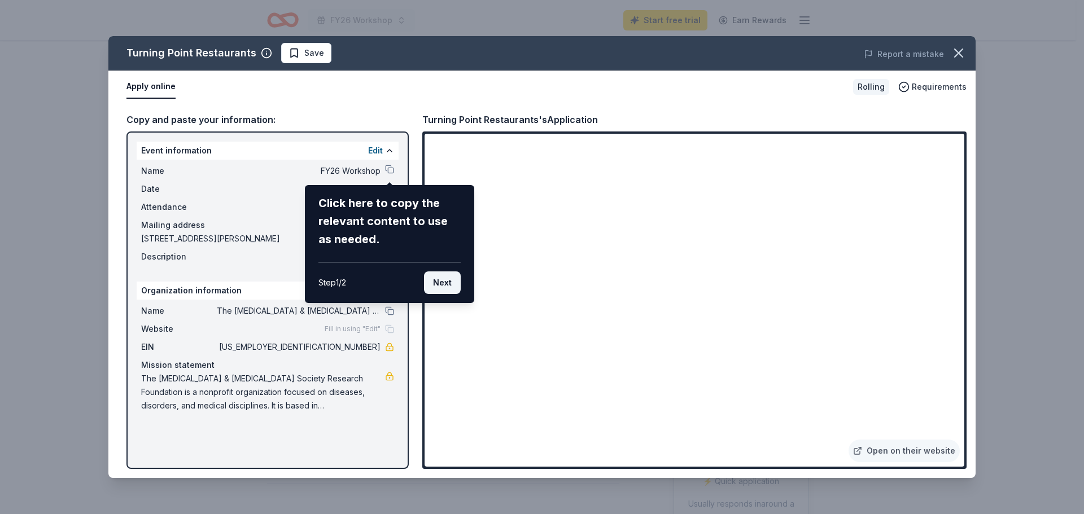
click at [444, 279] on button "Next" at bounding box center [442, 283] width 37 height 23
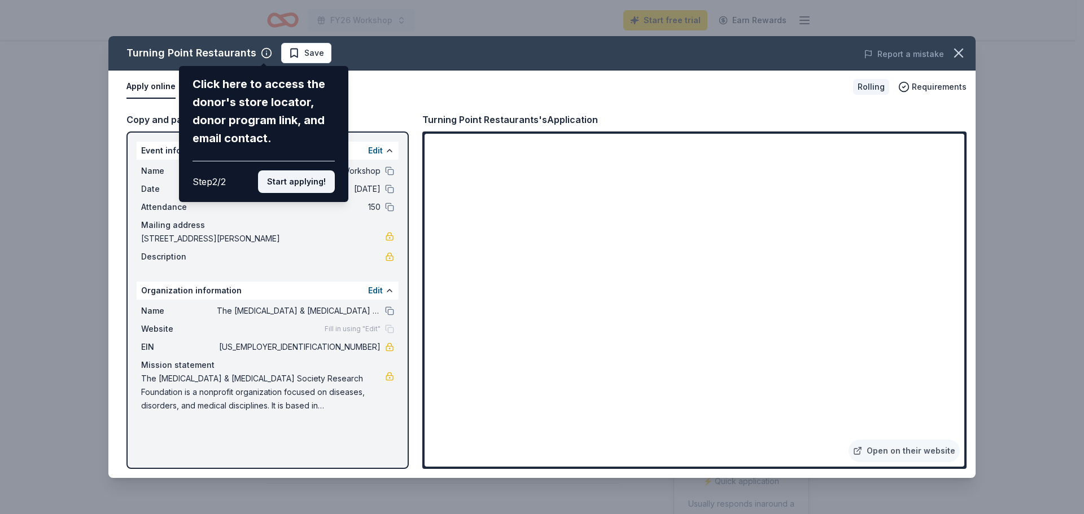
click at [279, 185] on button "Start applying!" at bounding box center [296, 182] width 77 height 23
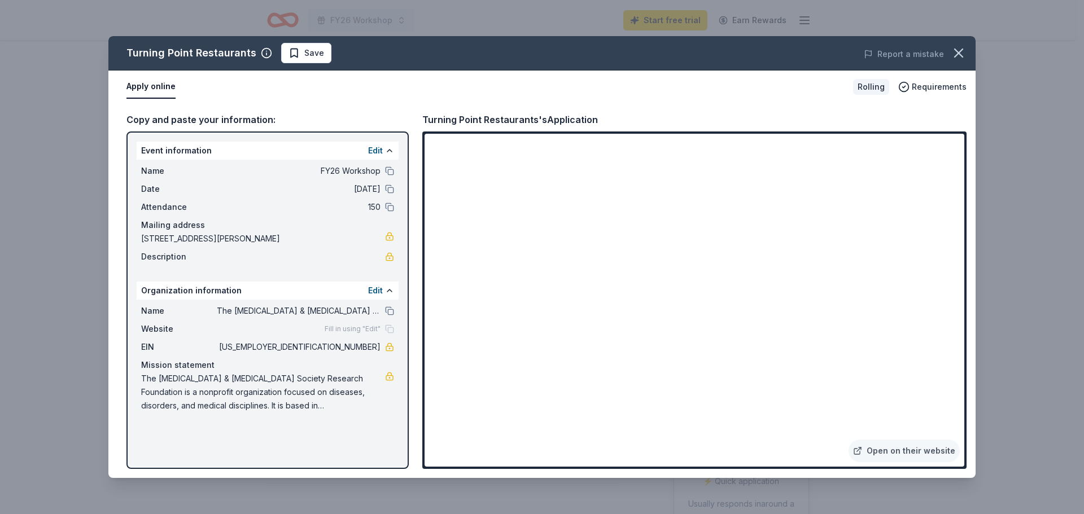
click at [927, 334] on div "Turning Point Restaurants Save Report a mistake Apply online Rolling Requiremen…" at bounding box center [541, 257] width 867 height 442
click at [927, 328] on div "Turning Point Restaurants Save Report a mistake Apply online Rolling Requiremen…" at bounding box center [541, 257] width 867 height 442
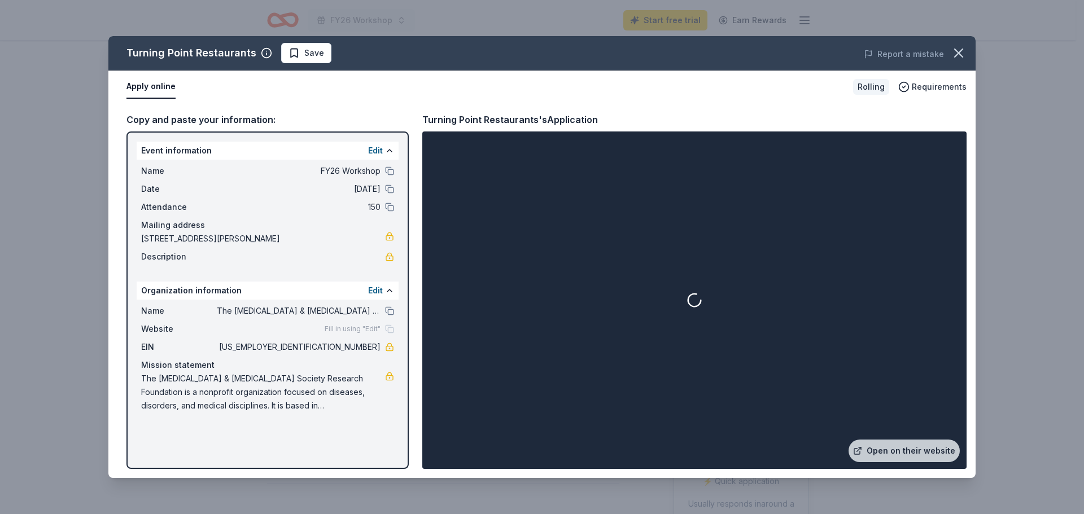
click at [918, 456] on link "Open on their website" at bounding box center [904, 451] width 111 height 23
